Goal: Find specific page/section

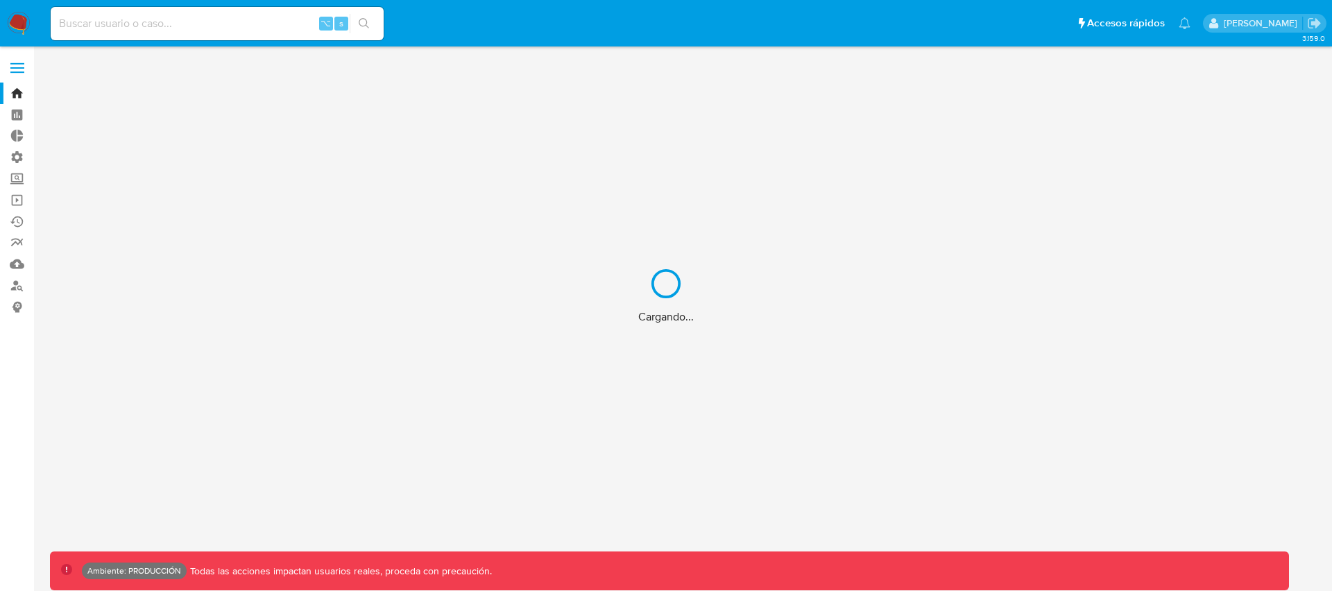
click at [150, 25] on div "Cargando..." at bounding box center [666, 295] width 1332 height 591
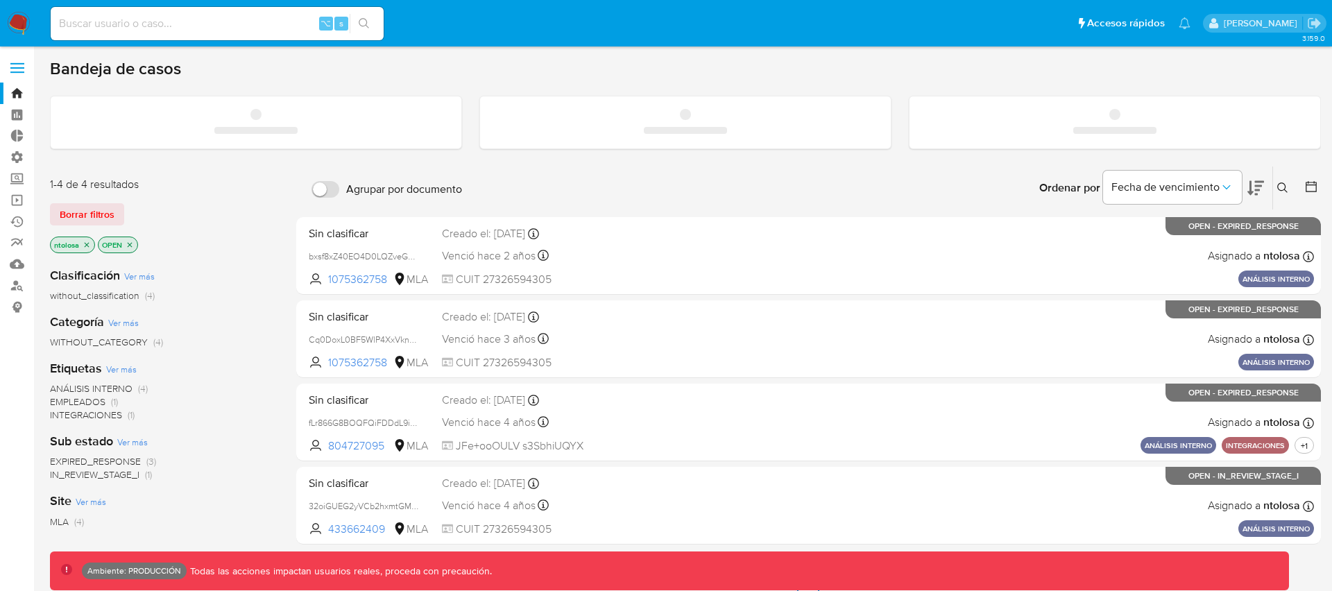
click at [173, 26] on input at bounding box center [217, 24] width 333 height 18
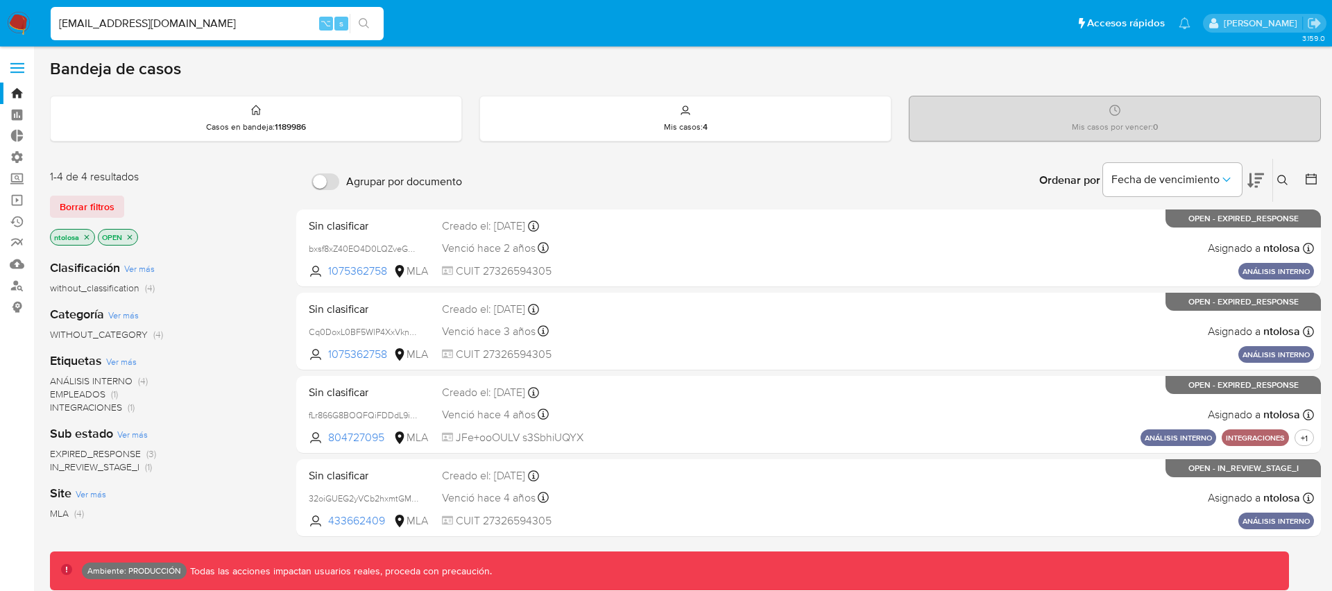
type input "[EMAIL_ADDRESS][DOMAIN_NAME]"
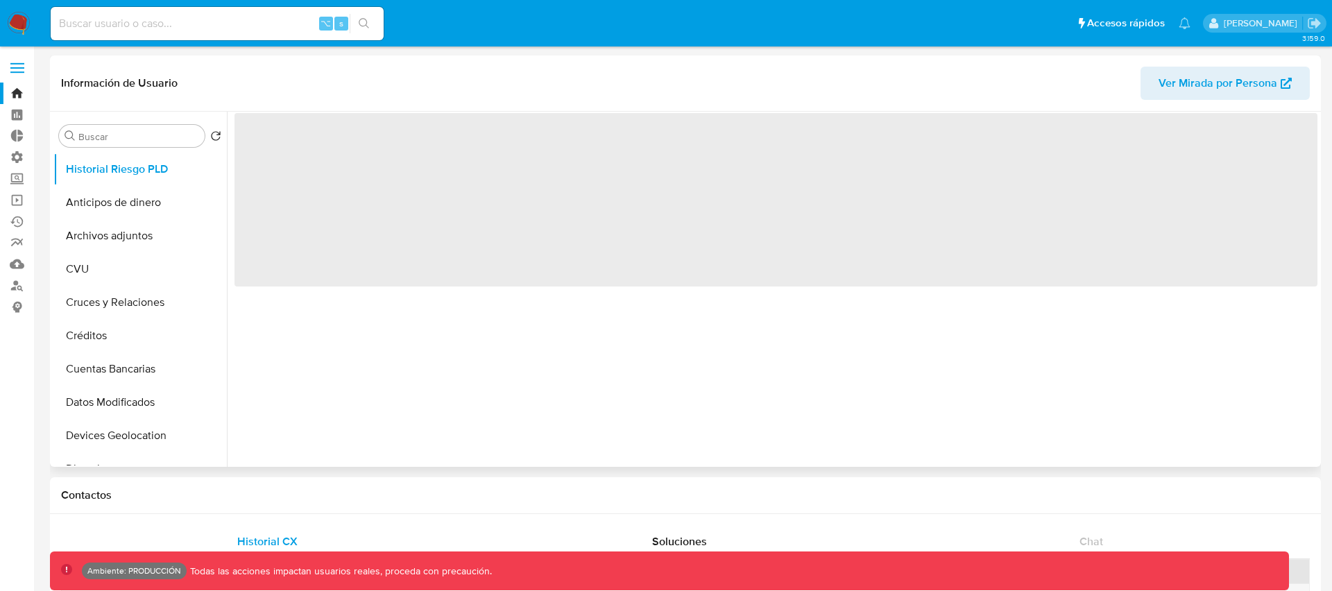
select select "10"
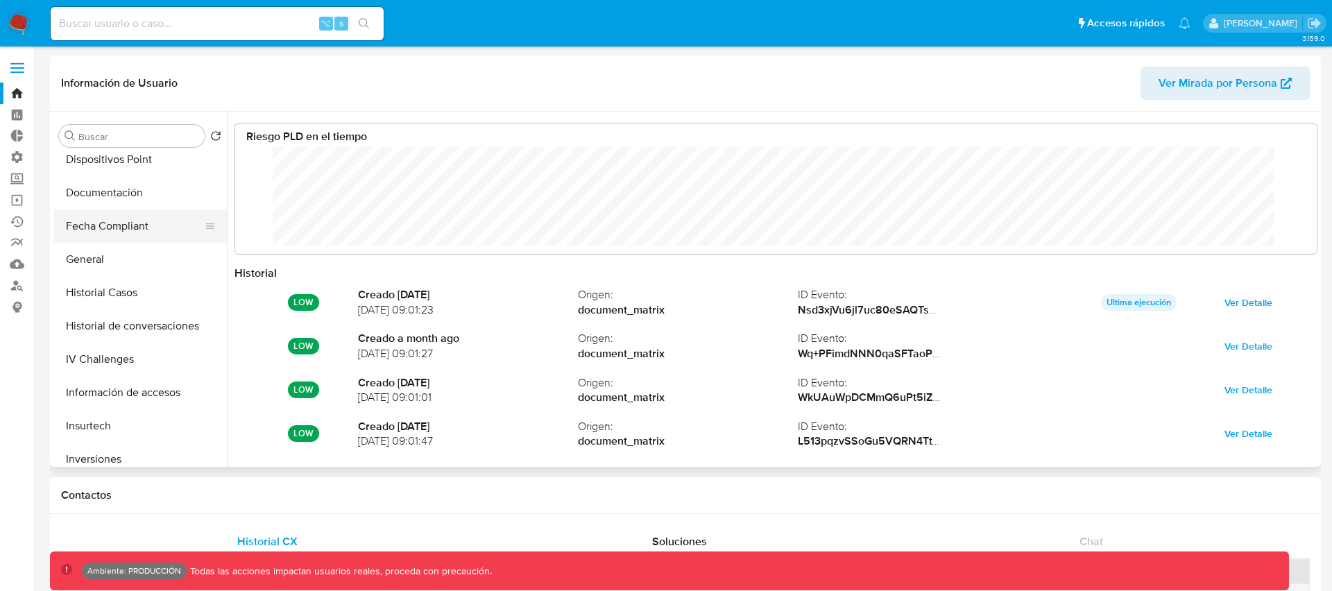
scroll to position [339, 0]
click at [96, 257] on button "General" at bounding box center [134, 262] width 162 height 33
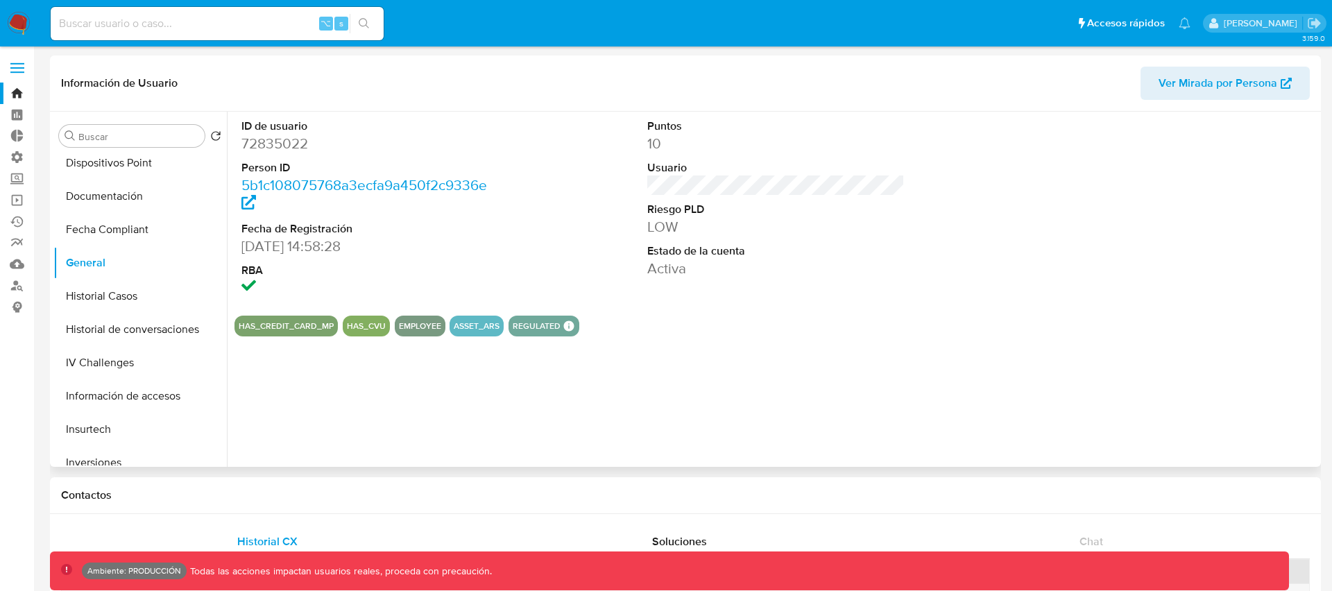
click at [423, 329] on button "EMPLOYEE" at bounding box center [420, 326] width 42 height 6
